Goal: Task Accomplishment & Management: Use online tool/utility

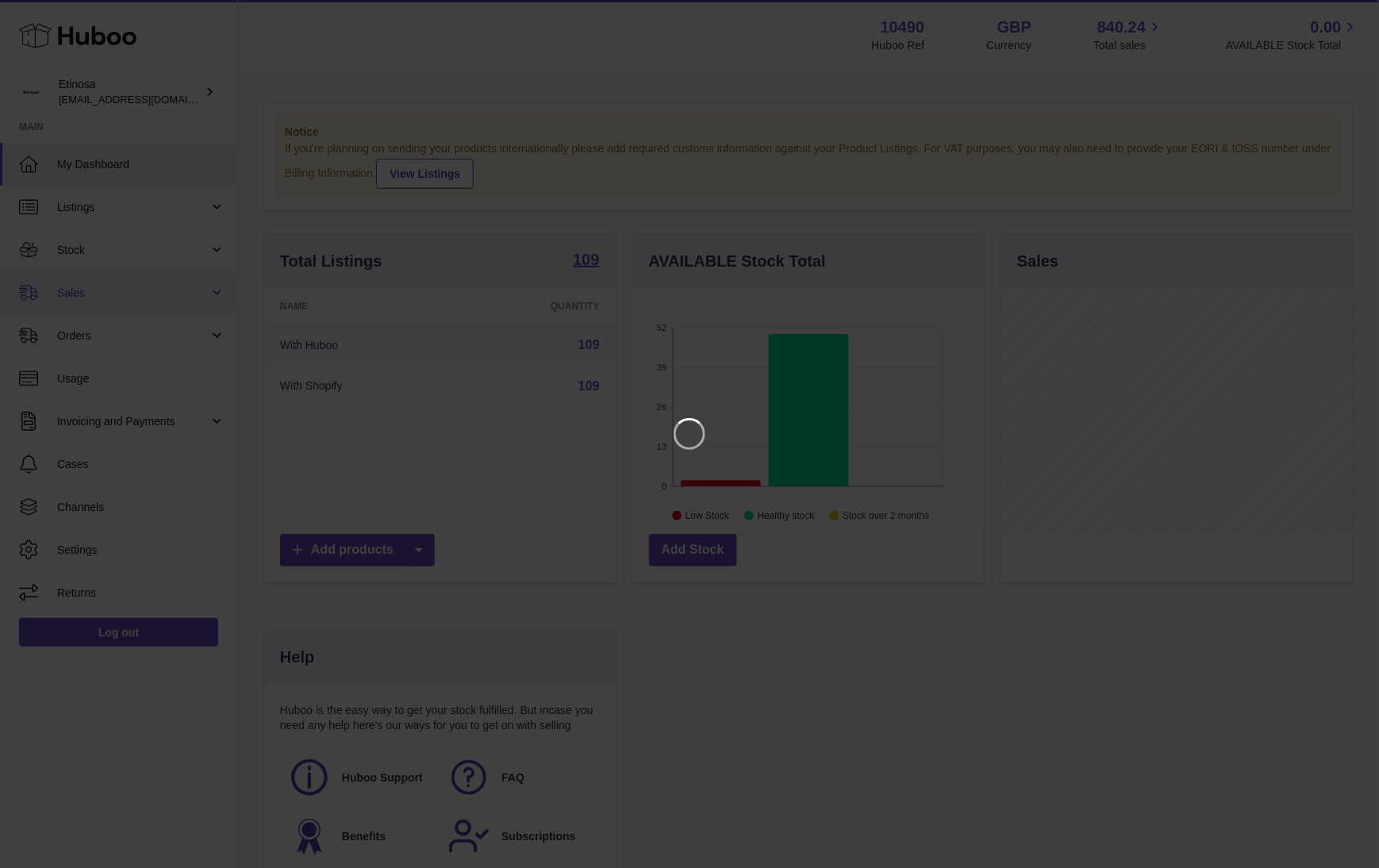
scroll to position [247, 356]
click at [931, 9] on icon "Close" at bounding box center [1355, 14] width 19 height 19
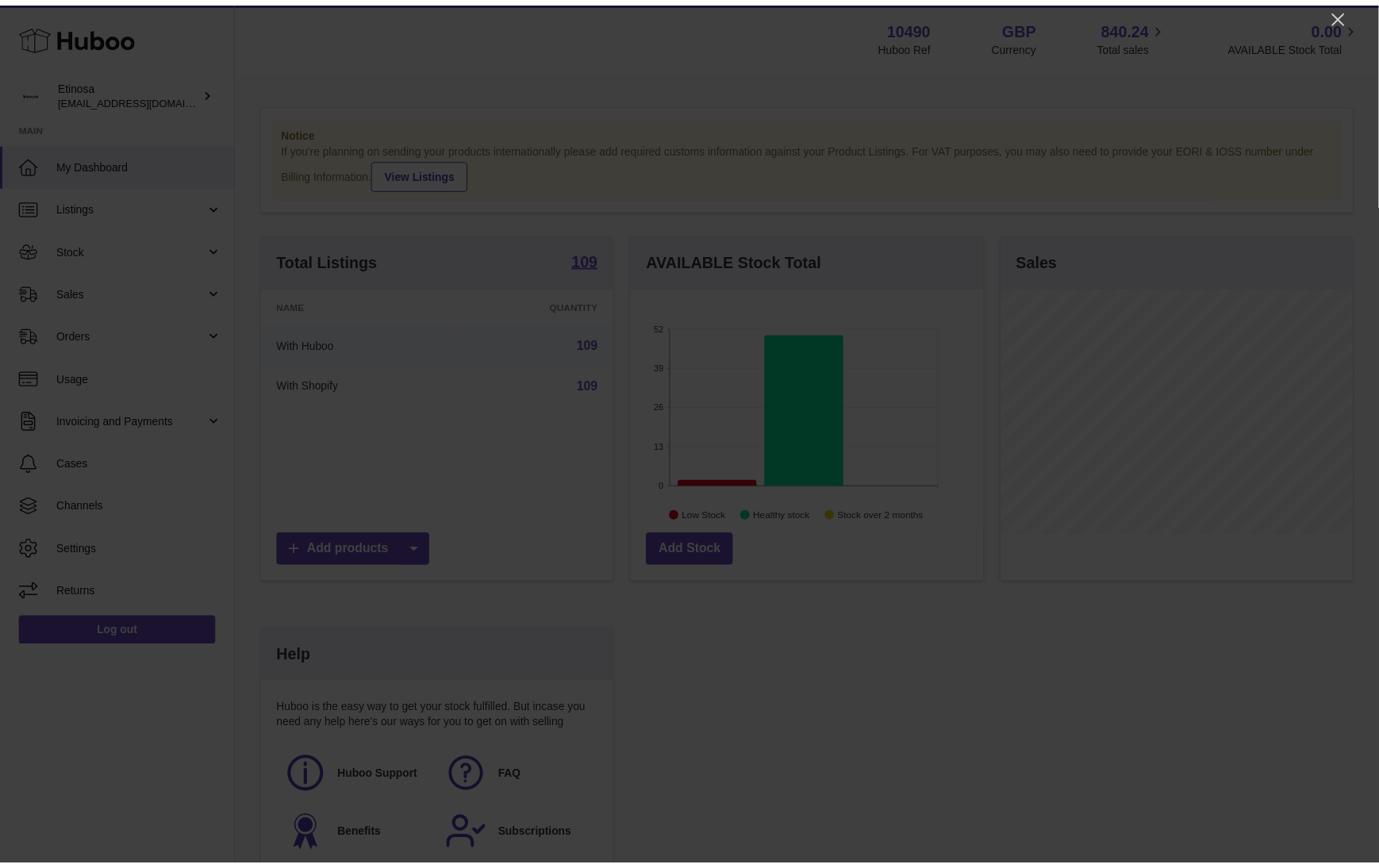
scroll to position [793060, 792903]
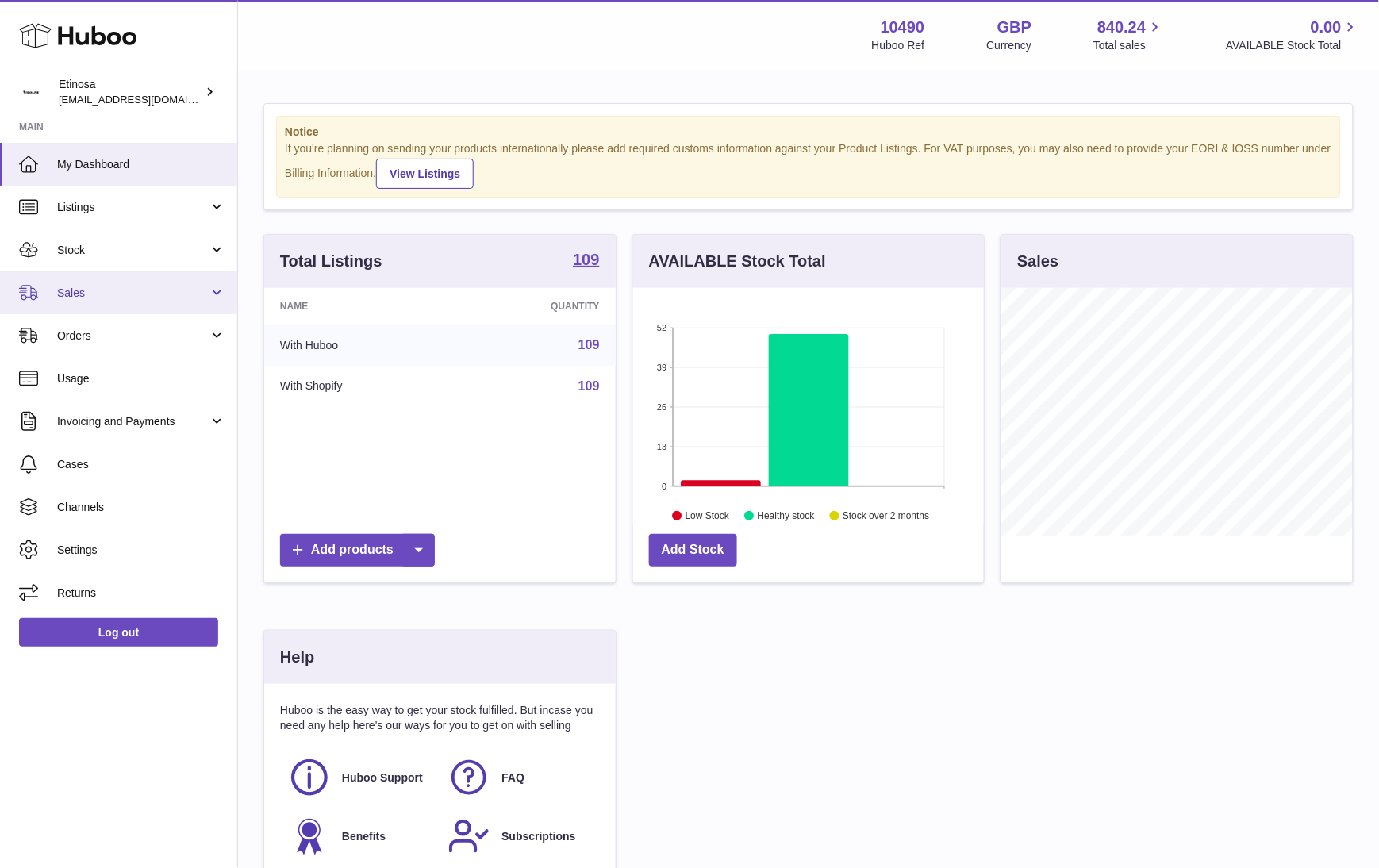
click at [127, 294] on span "Sales" at bounding box center [132, 293] width 151 height 15
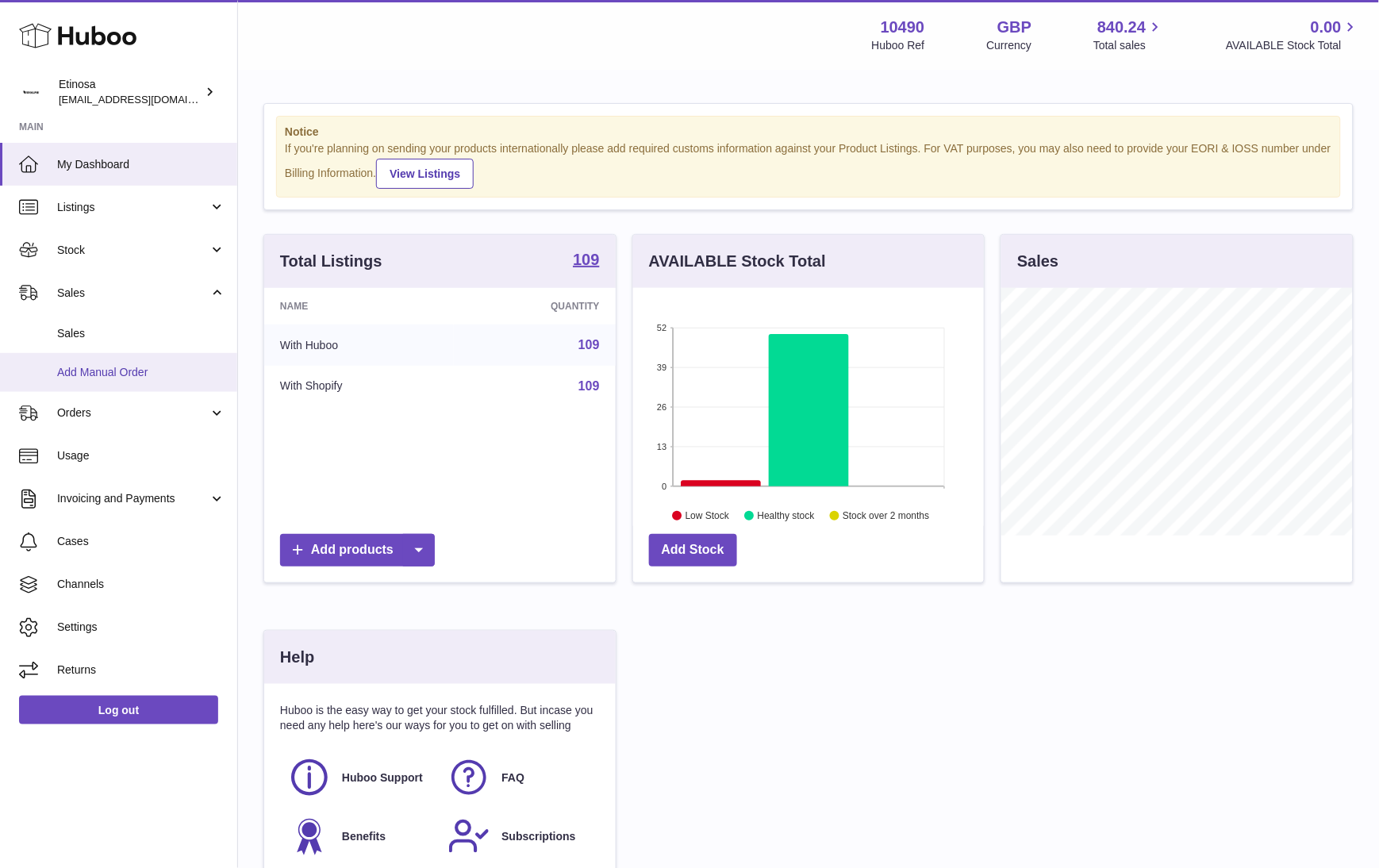
drag, startPoint x: 106, startPoint y: 340, endPoint x: 172, endPoint y: 357, distance: 68.2
click at [108, 338] on span "Sales" at bounding box center [141, 334] width 168 height 15
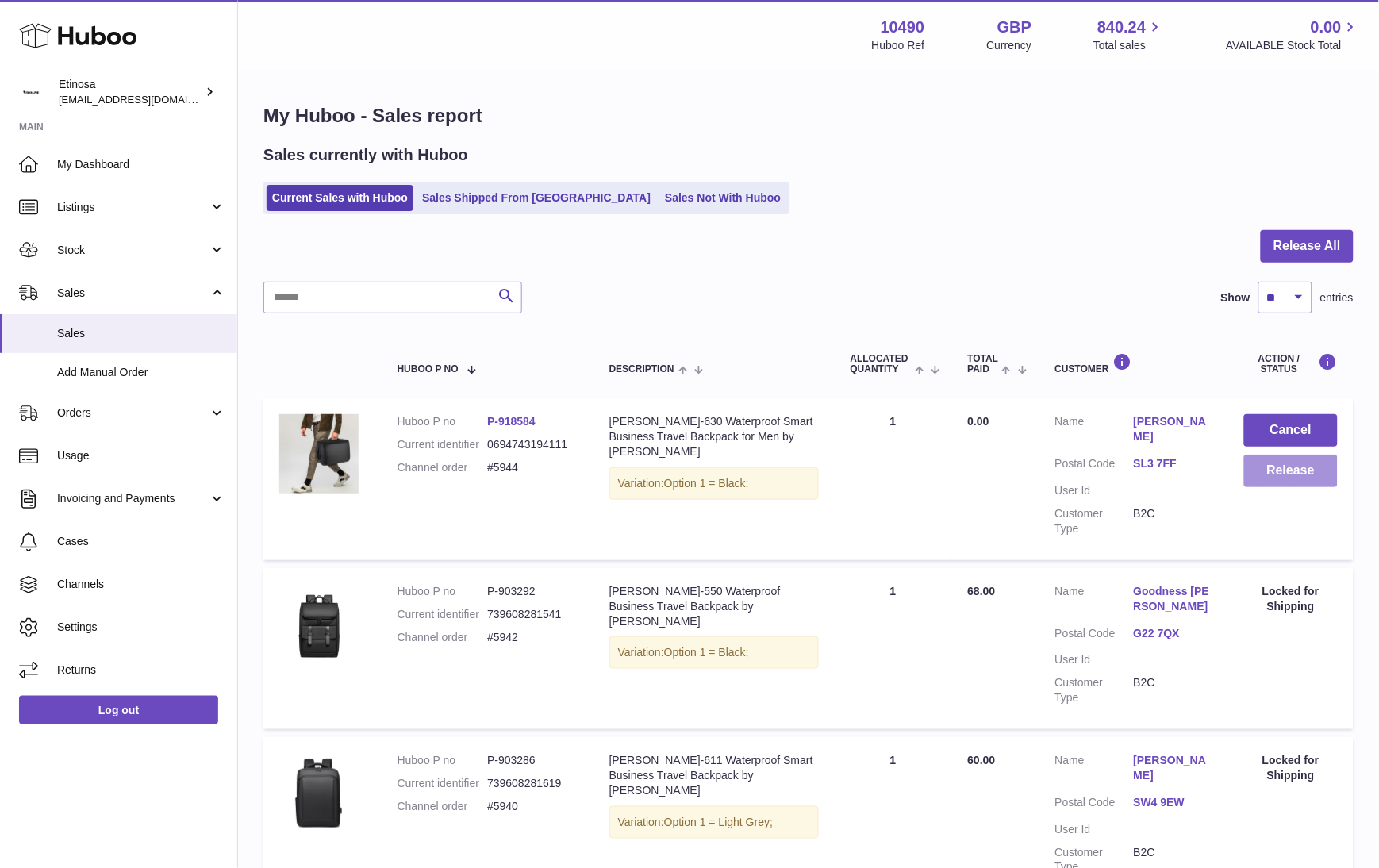
click at [1298, 470] on button "Release" at bounding box center [1290, 471] width 93 height 32
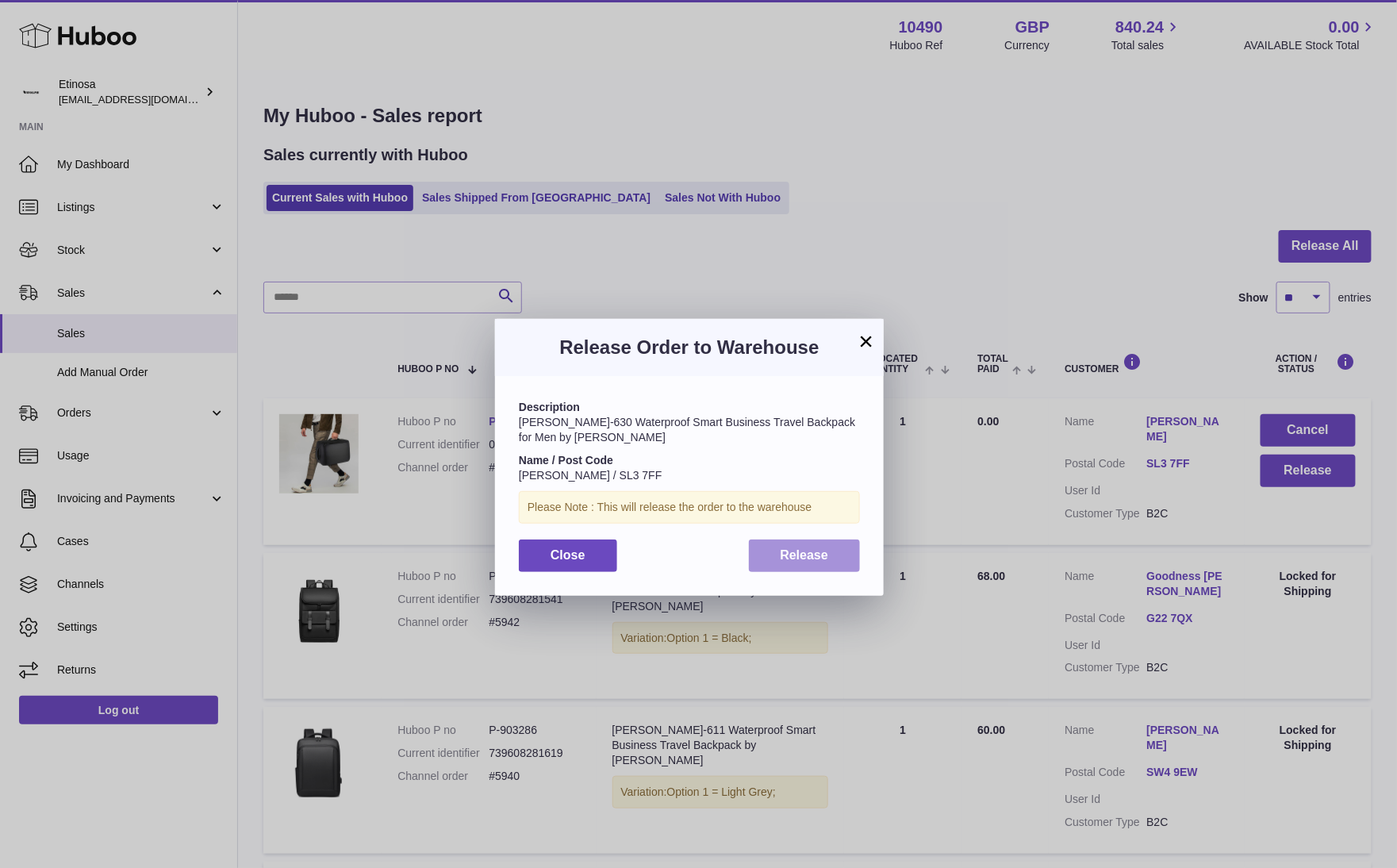
click at [831, 559] on button "Release" at bounding box center [805, 556] width 112 height 32
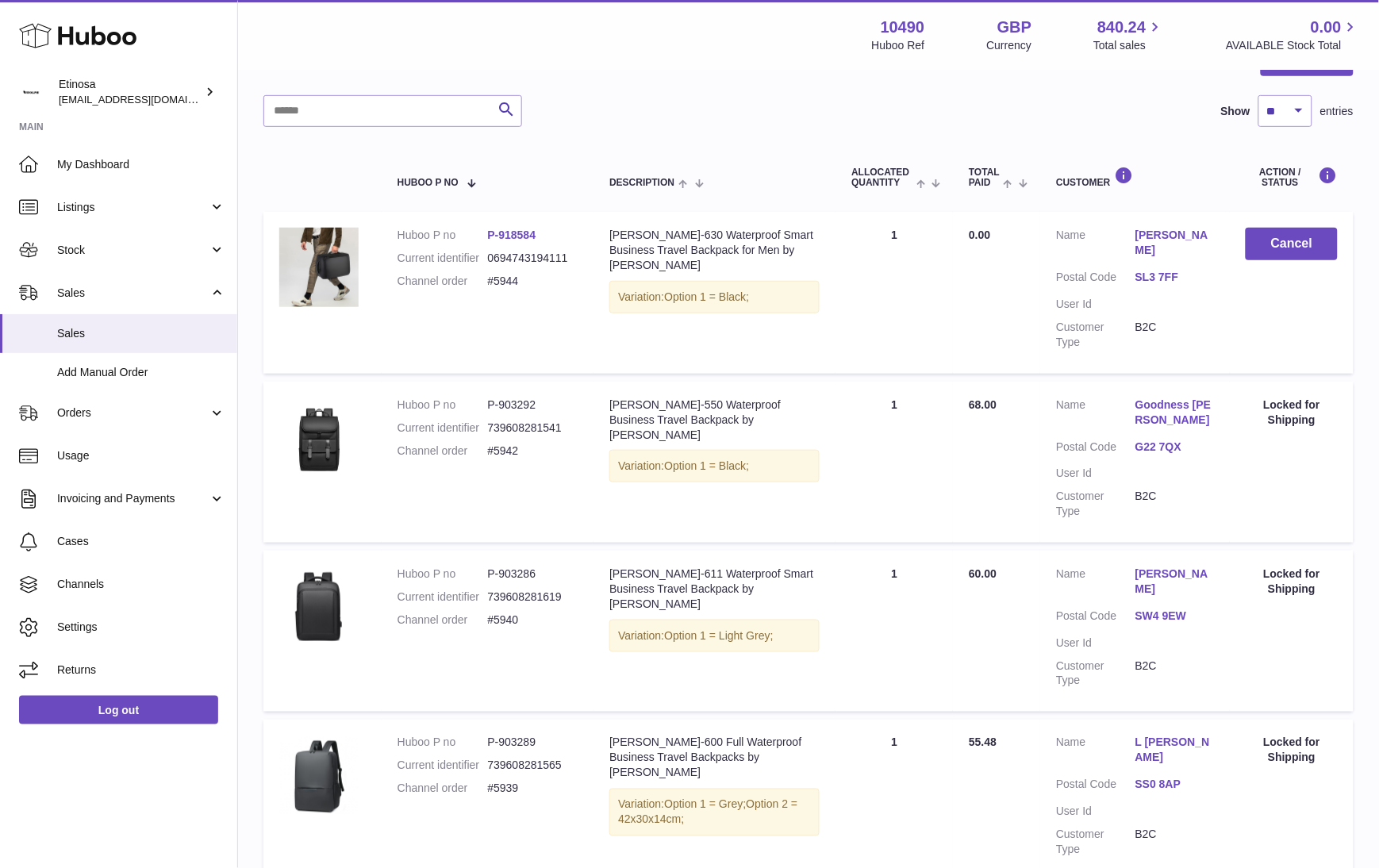
scroll to position [424, 0]
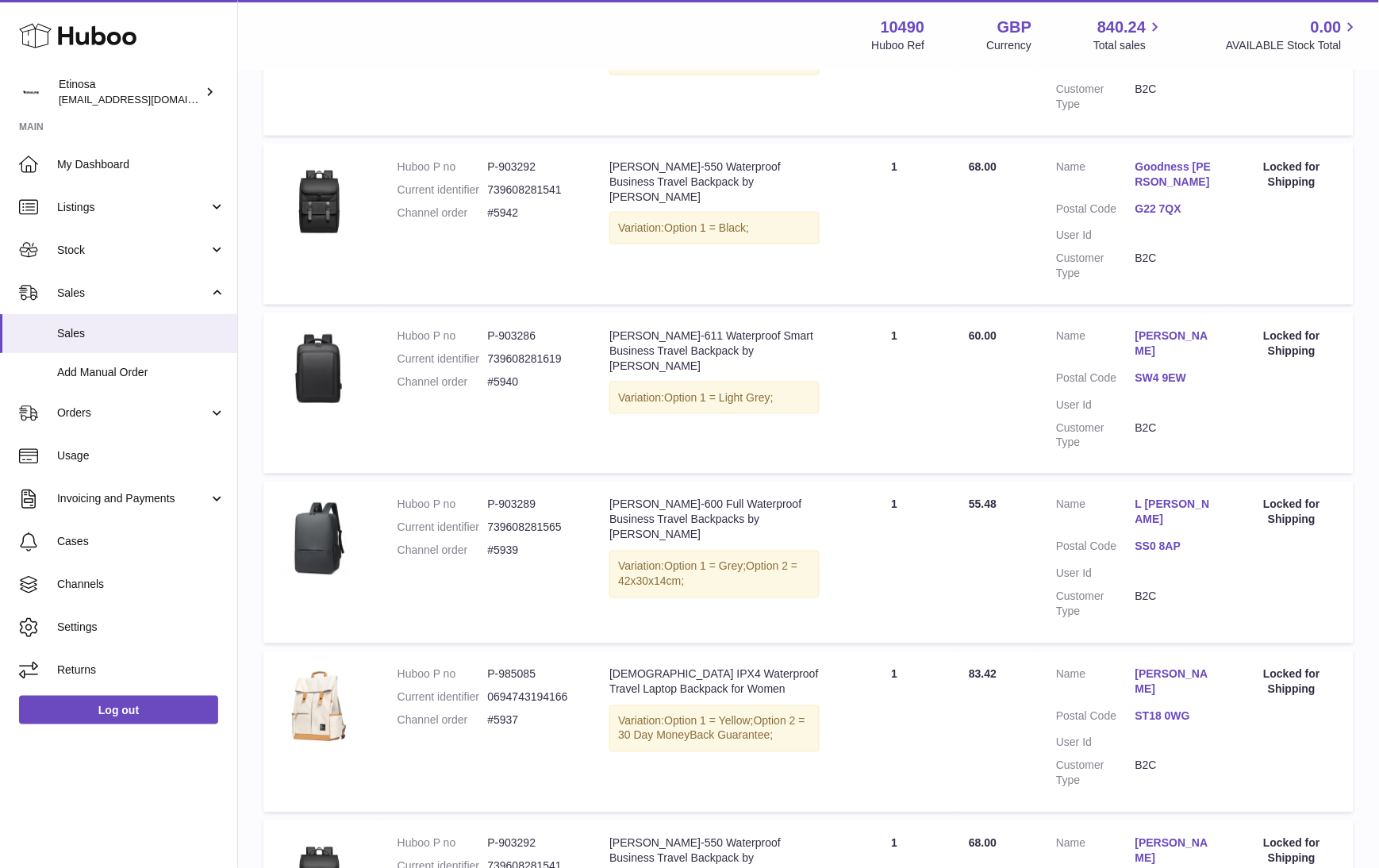
drag, startPoint x: 183, startPoint y: 781, endPoint x: 199, endPoint y: 782, distance: 16.0
click at [183, 781] on div "Huboo Etinosa [EMAIL_ADDRESS][DOMAIN_NAME] Main My Dashboard Listings Not with …" at bounding box center [119, 434] width 238 height 868
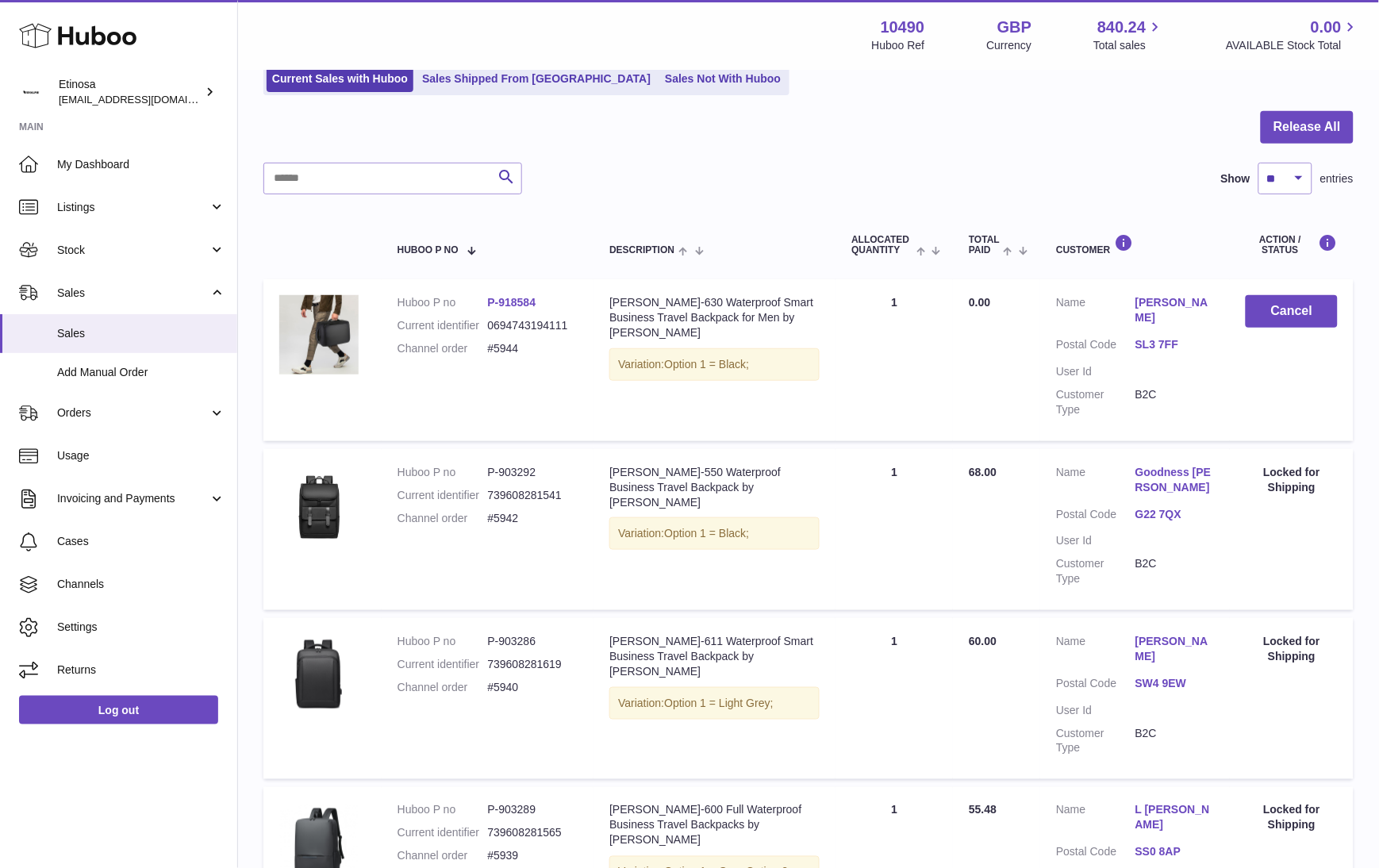
scroll to position [0, 0]
